Goal: Task Accomplishment & Management: Use online tool/utility

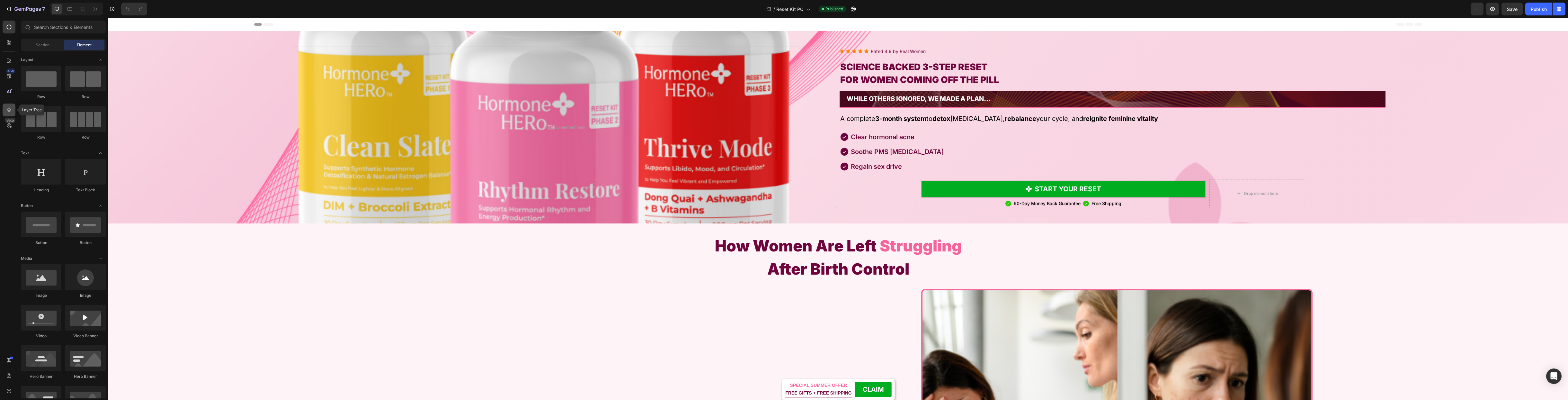
click at [10, 110] on icon at bounding box center [9, 110] width 4 height 4
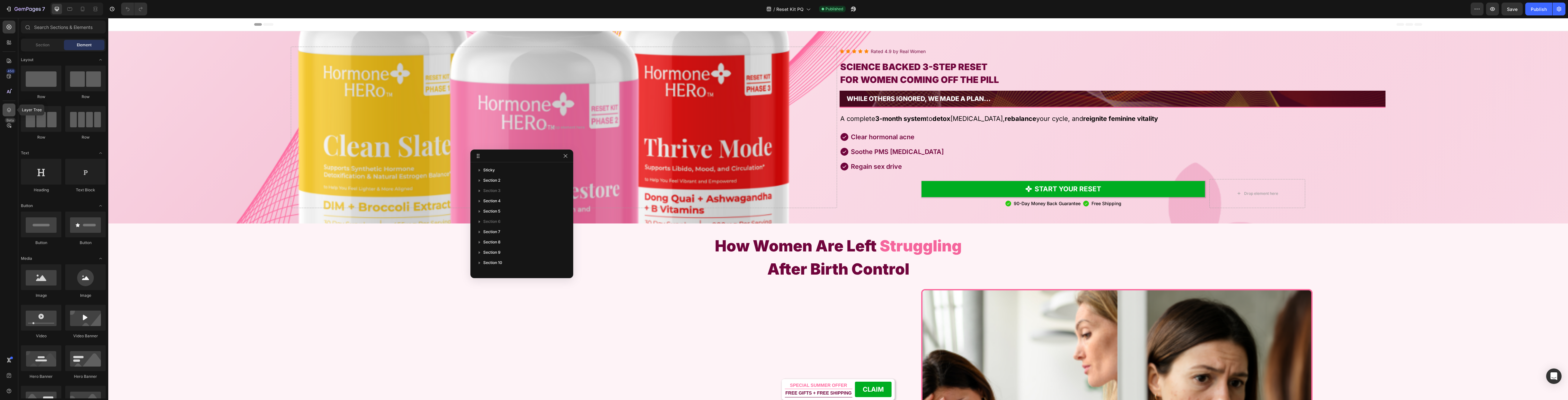
click at [10, 110] on icon at bounding box center [9, 110] width 4 height 4
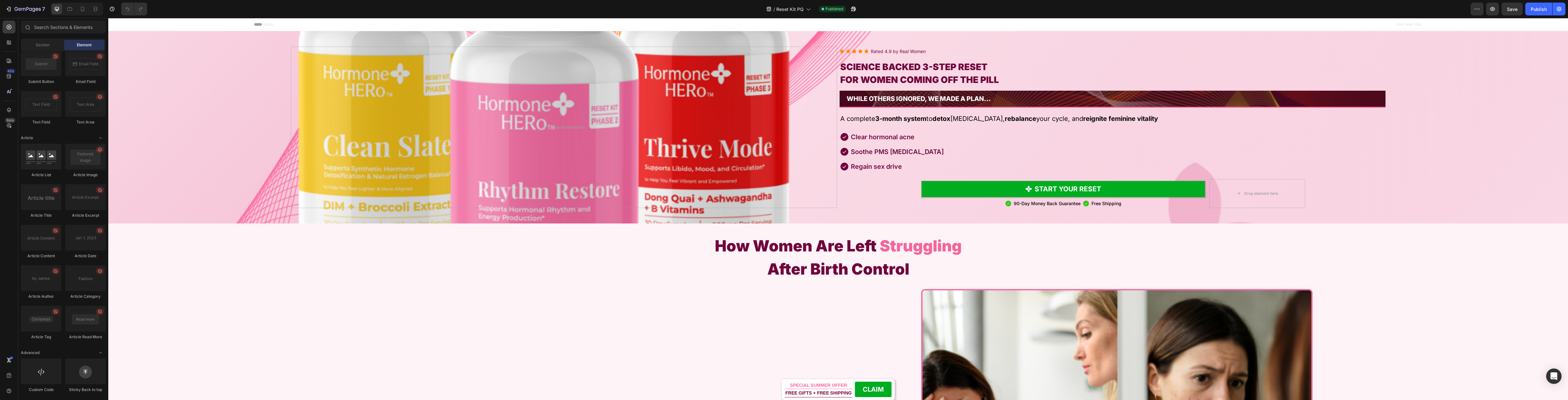
scroll to position [317, 0]
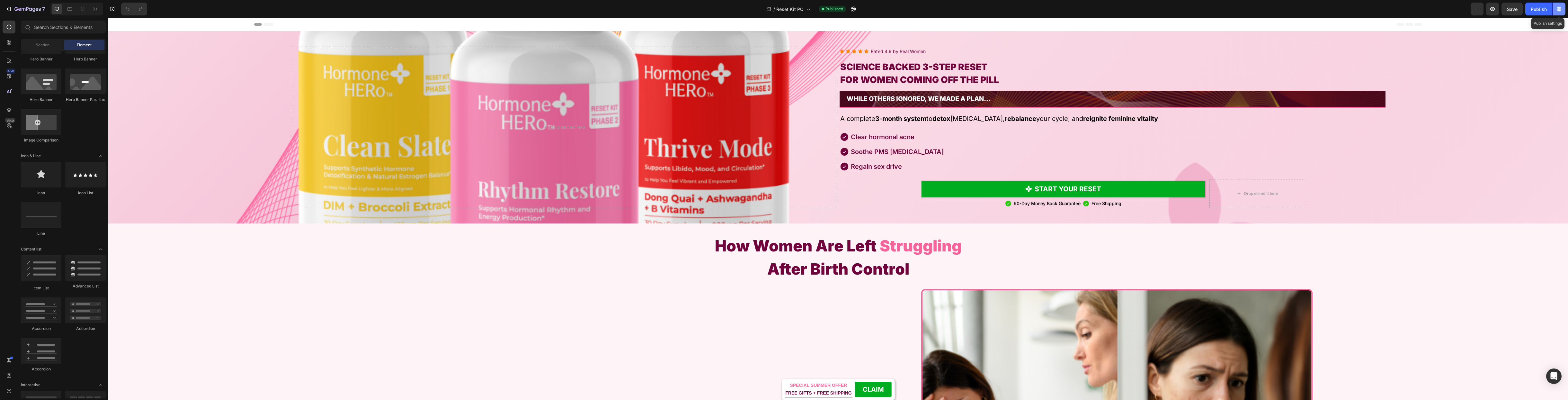
click at [1559, 10] on icon "button" at bounding box center [1559, 9] width 7 height 7
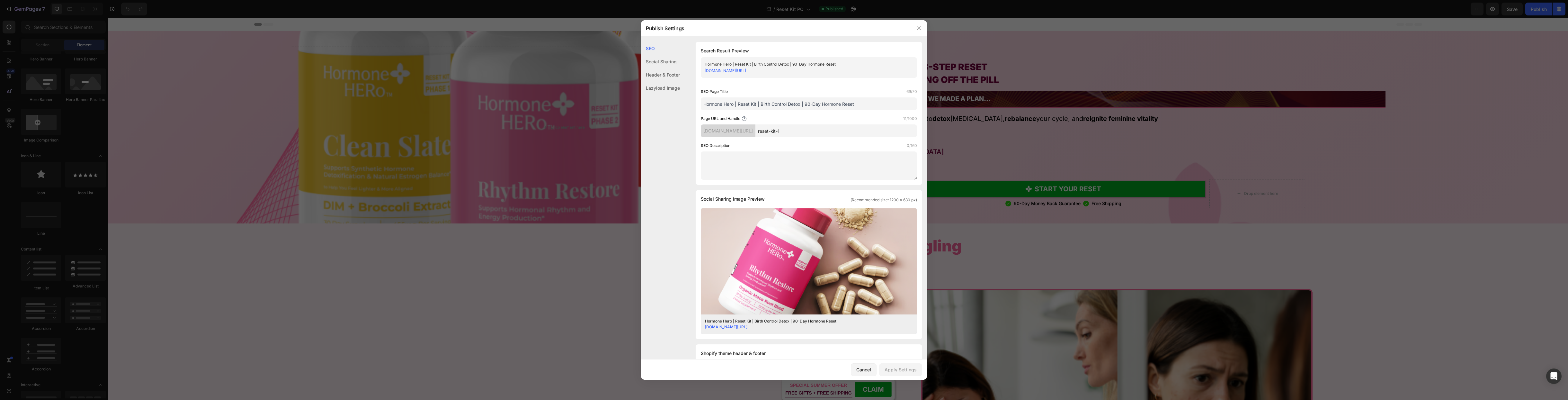
click at [668, 82] on div "Header & Footer" at bounding box center [660, 88] width 39 height 13
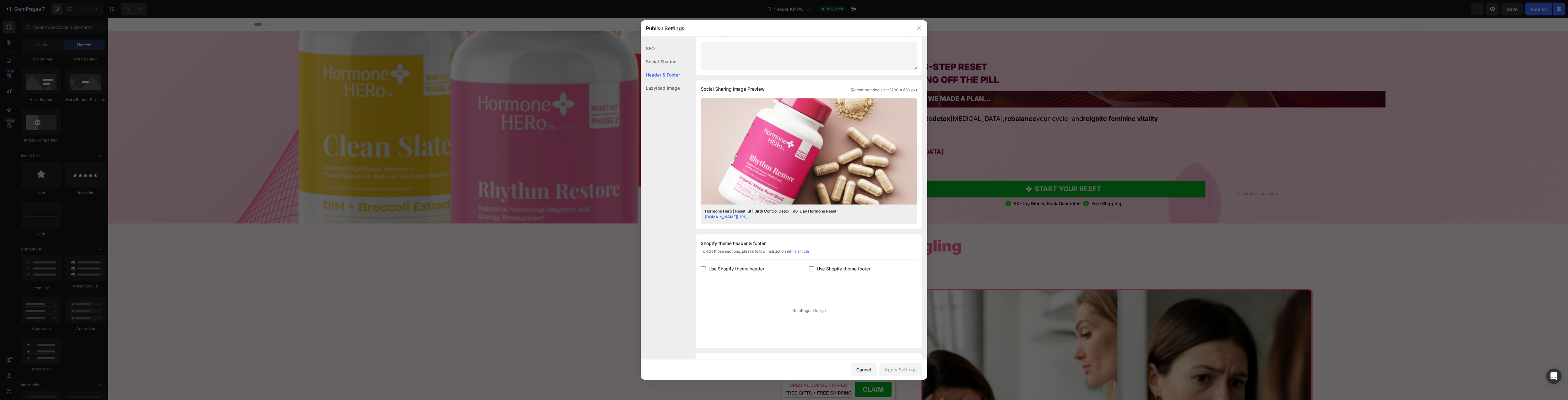
scroll to position [146, 0]
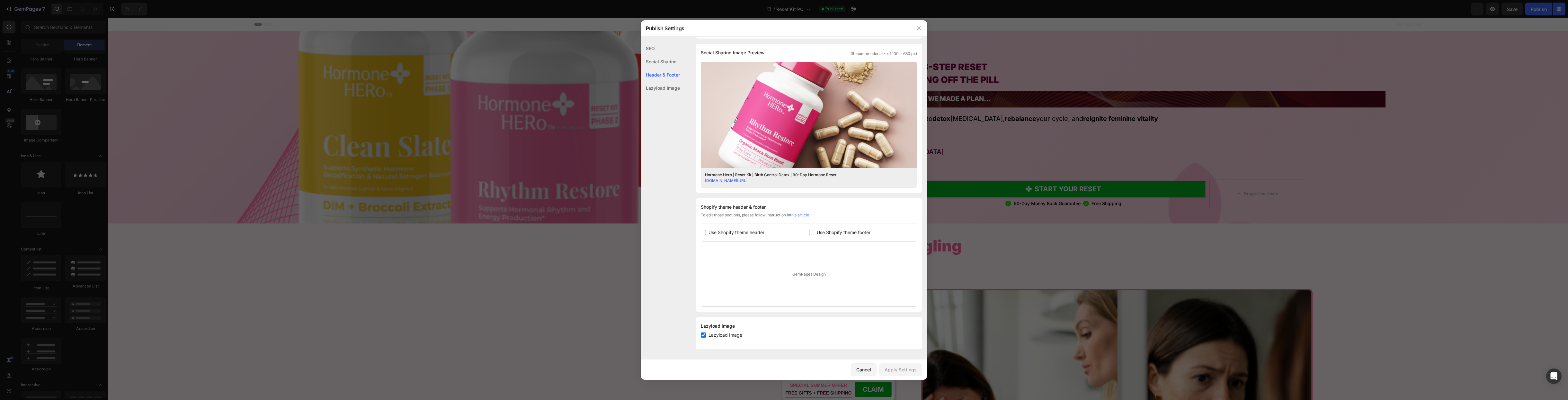
click at [664, 68] on div "Social Sharing" at bounding box center [660, 75] width 39 height 13
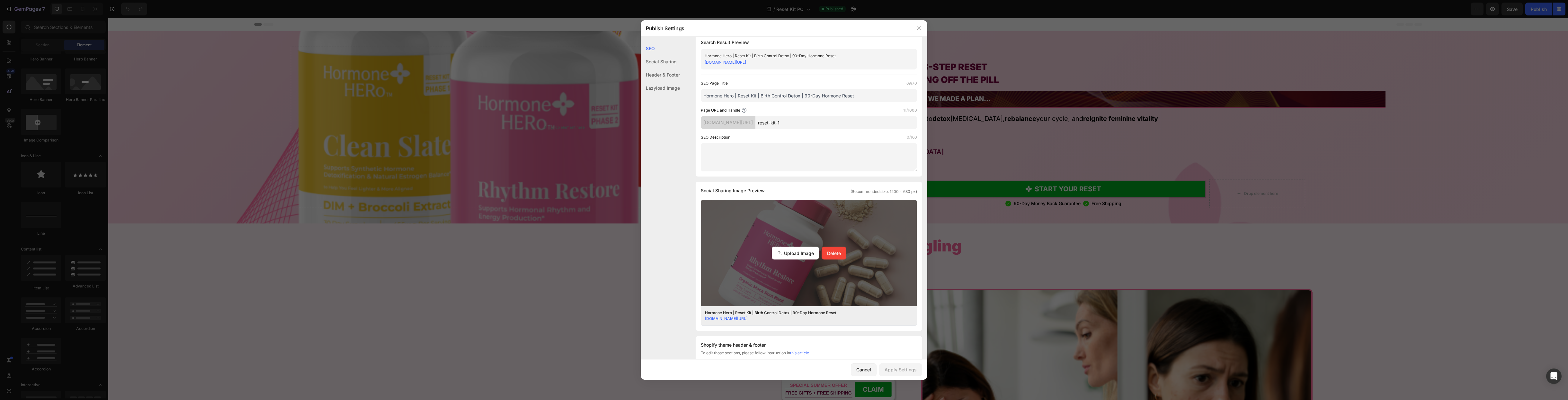
click at [814, 234] on div "Upload Image Delete" at bounding box center [809, 253] width 215 height 106
click at [0, 0] on input "Upload Image Delete" at bounding box center [0, 0] width 0 height 0
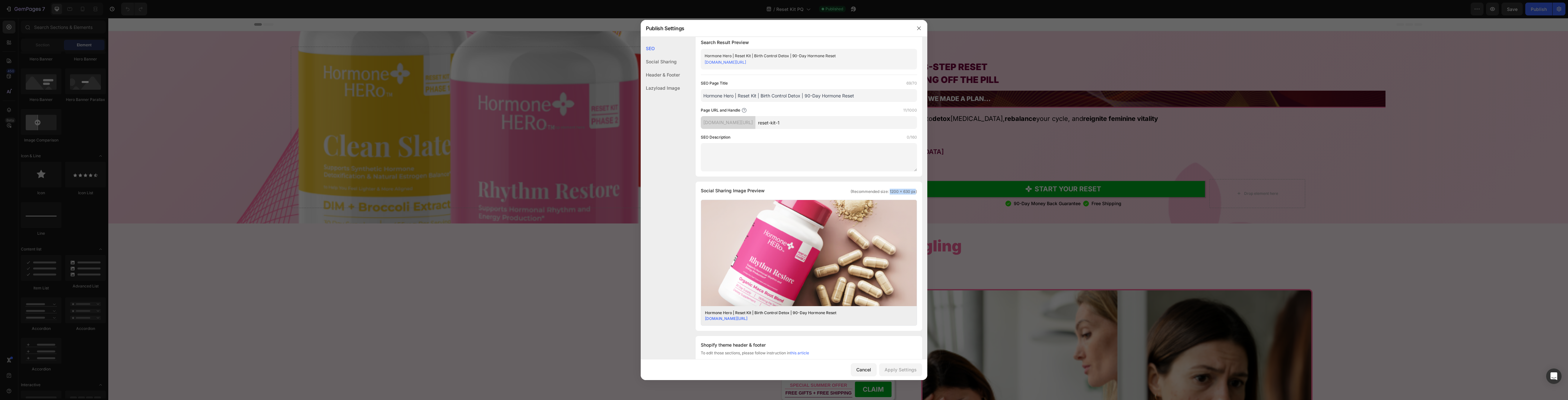
drag, startPoint x: 884, startPoint y: 192, endPoint x: 910, endPoint y: 192, distance: 26.0
click at [910, 192] on span "(Recommended size: 1200 x 630 px)" at bounding box center [883, 192] width 66 height 6
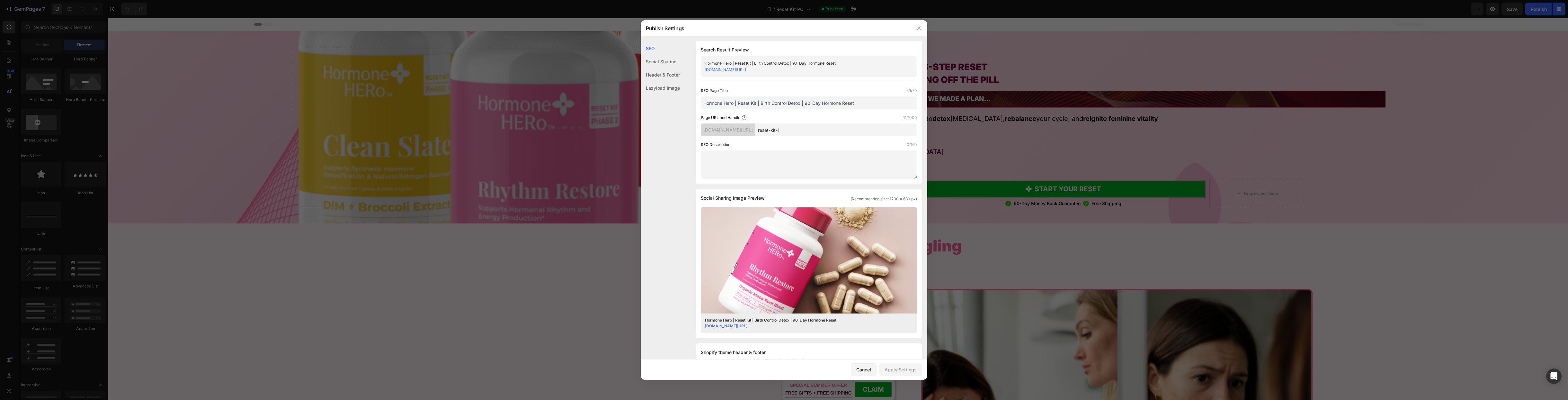
scroll to position [0, 0]
click at [864, 371] on div "Cancel" at bounding box center [864, 369] width 15 height 7
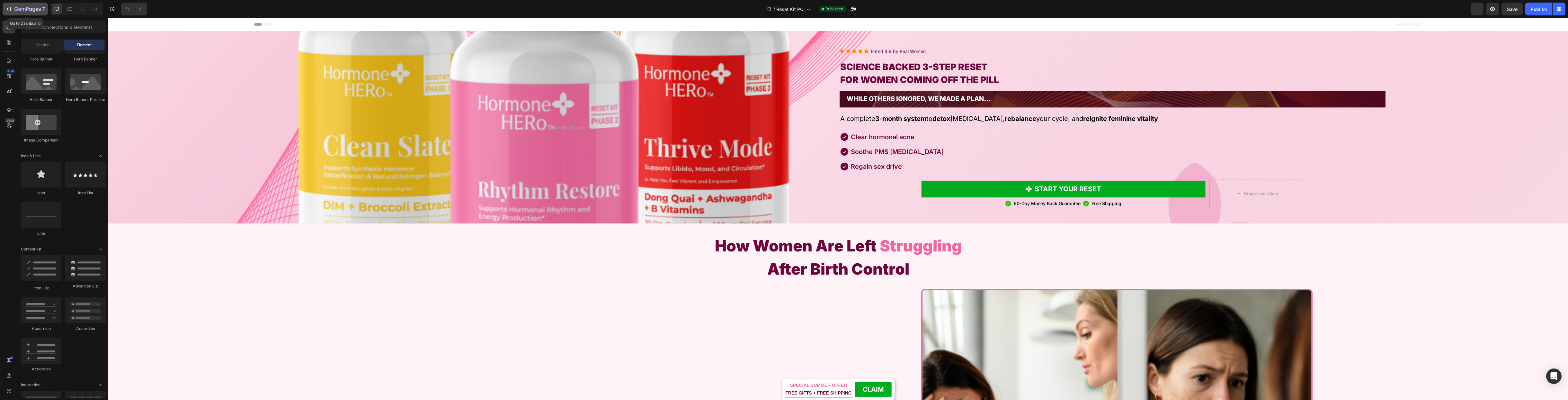
click at [11, 10] on icon "button" at bounding box center [9, 9] width 7 height 7
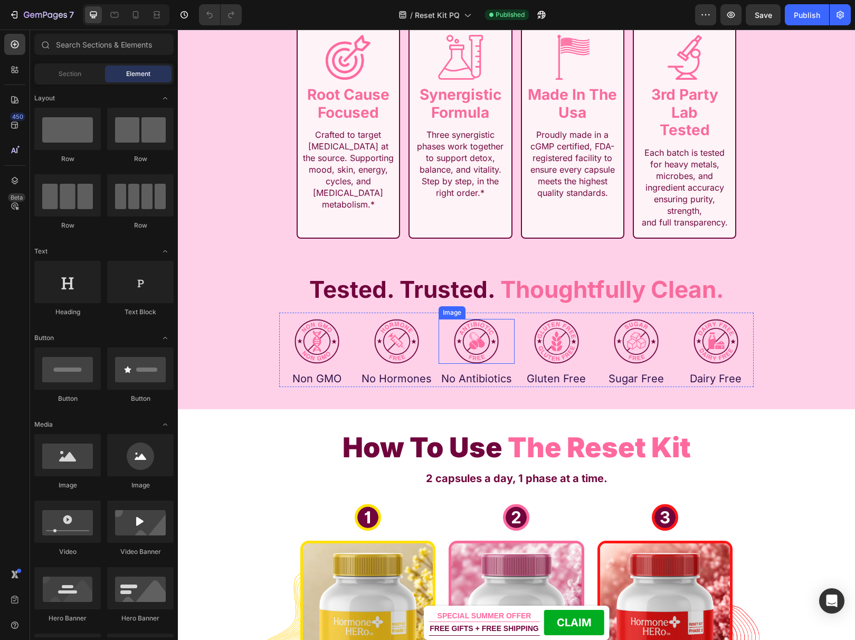
scroll to position [2672, 0]
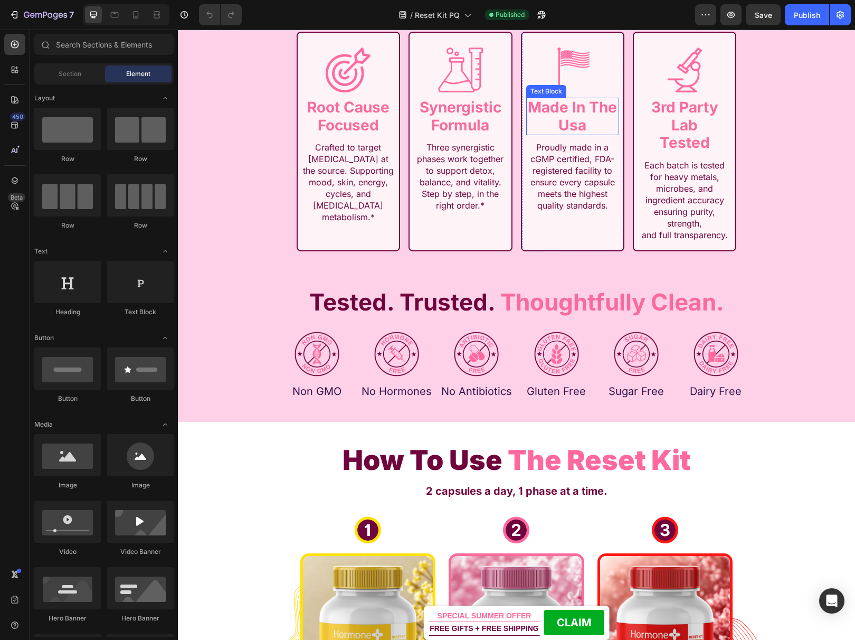
click at [570, 124] on p "usa" at bounding box center [572, 126] width 91 height 18
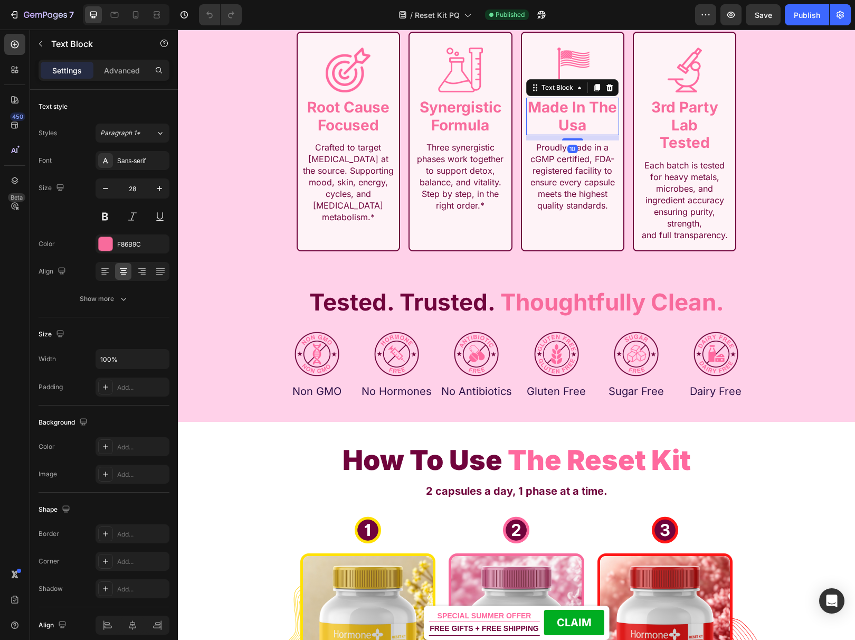
click at [570, 124] on p "usa" at bounding box center [572, 126] width 91 height 18
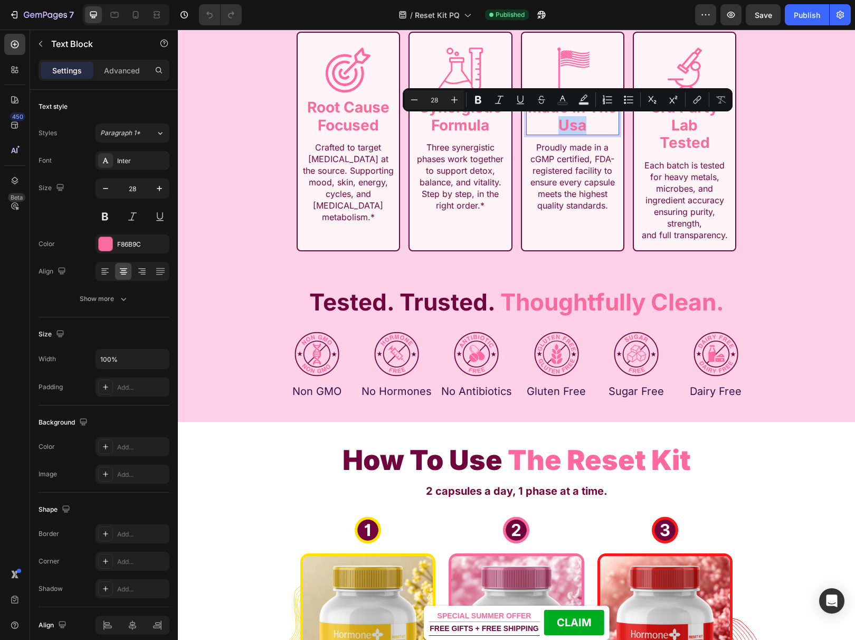
click at [579, 122] on p "usa" at bounding box center [572, 126] width 91 height 18
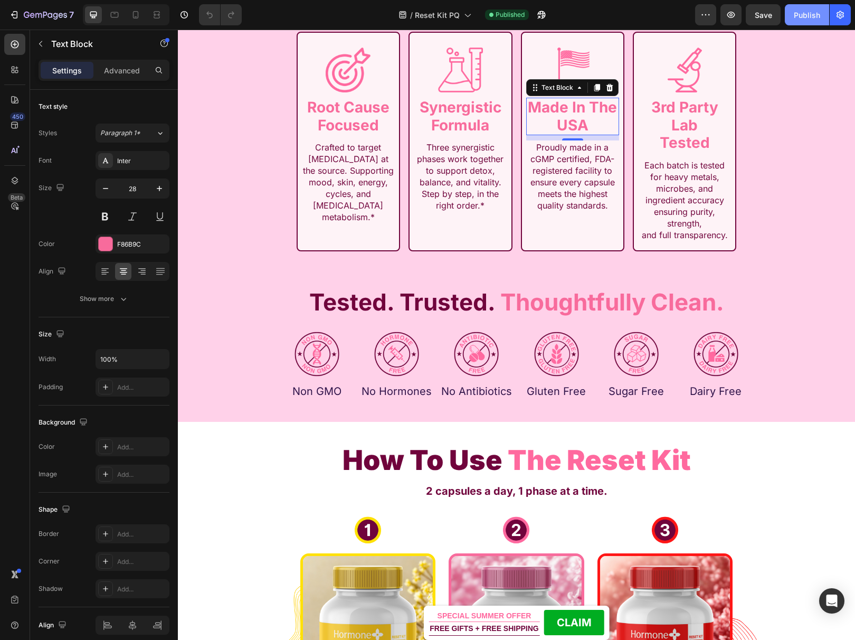
click at [810, 18] on div "Publish" at bounding box center [807, 15] width 26 height 11
click at [767, 17] on span "Save" at bounding box center [763, 15] width 17 height 9
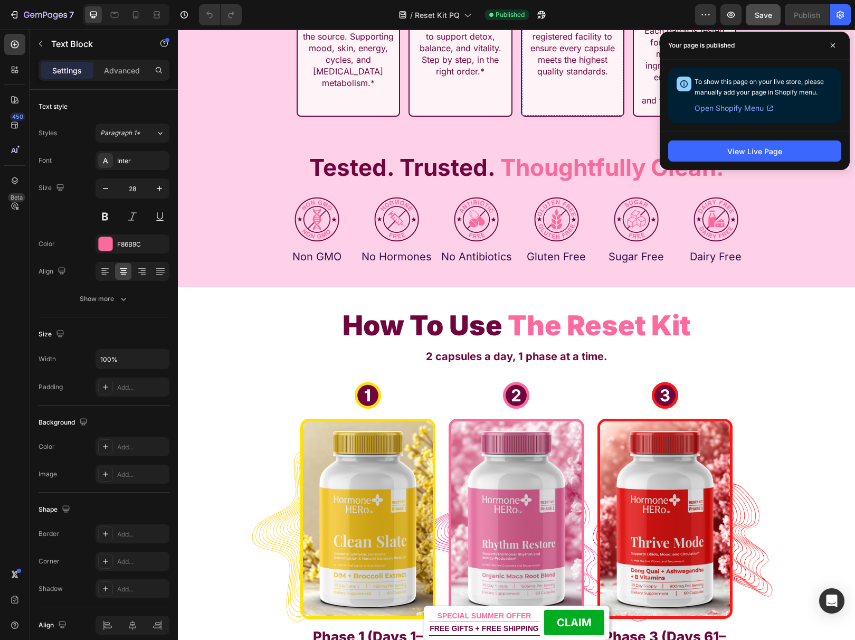
scroll to position [2241, 0]
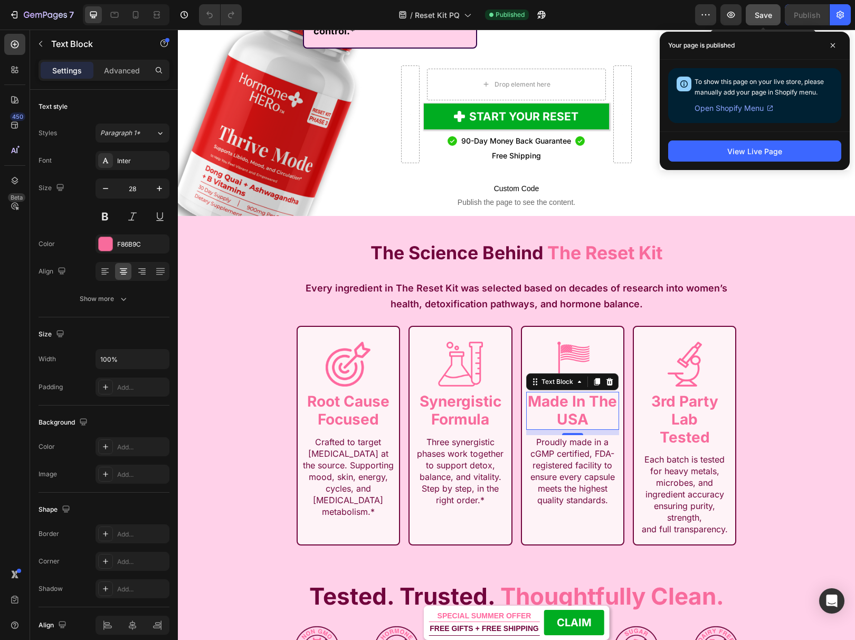
click at [762, 12] on span "Save" at bounding box center [763, 15] width 17 height 9
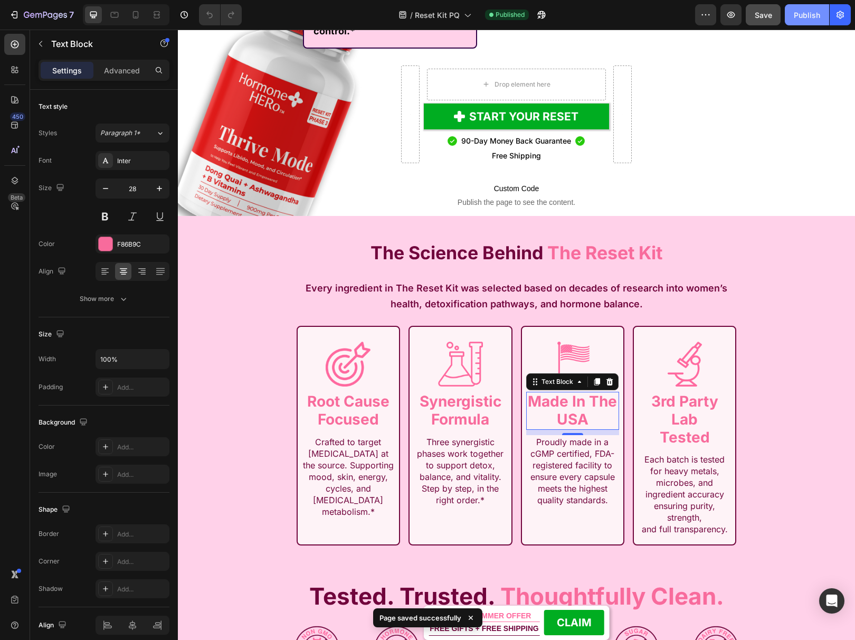
click at [815, 14] on div "Publish" at bounding box center [807, 15] width 26 height 11
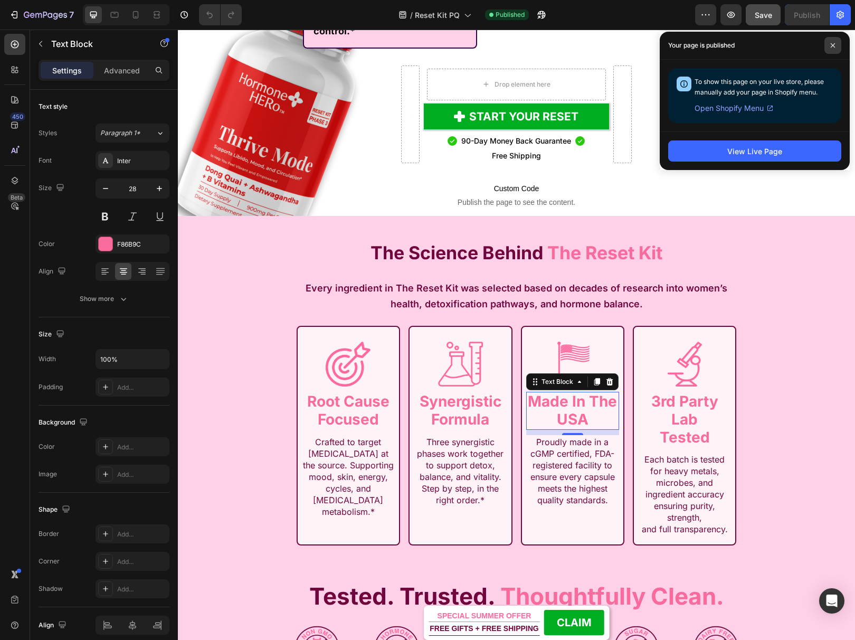
click at [830, 45] on icon at bounding box center [832, 45] width 5 height 5
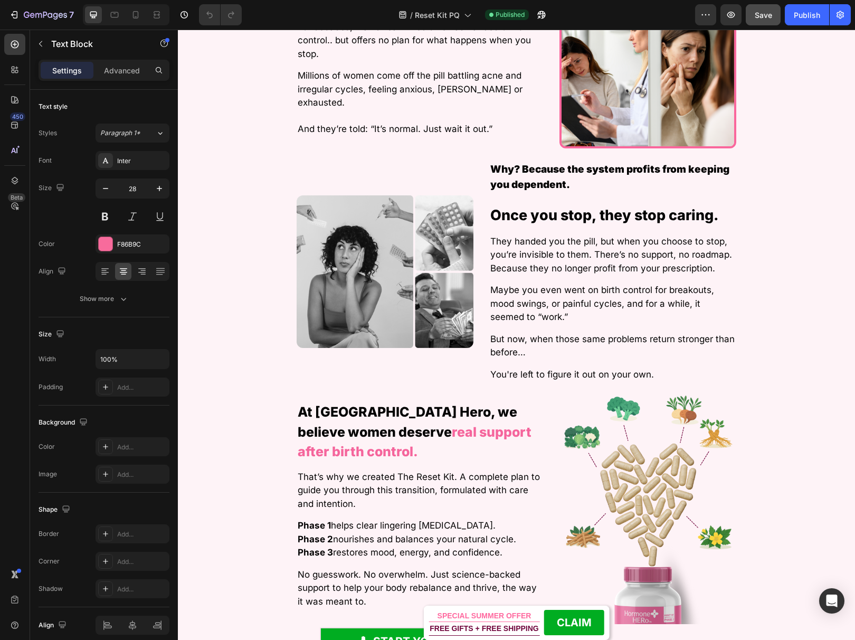
scroll to position [557, 0]
